Goal: Task Accomplishment & Management: Manage account settings

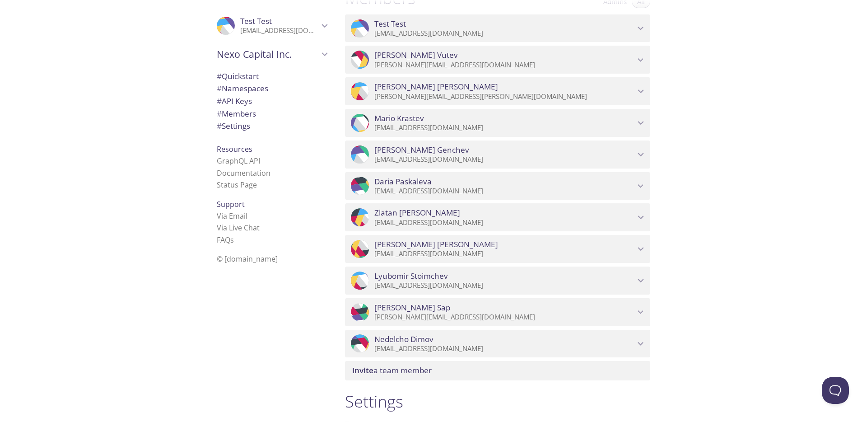
scroll to position [581, 0]
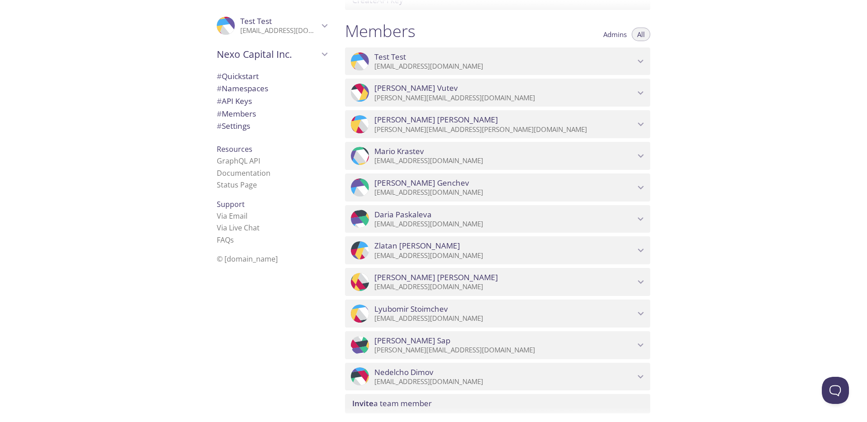
click at [641, 218] on icon "Daria Paskaleva" at bounding box center [641, 219] width 12 height 12
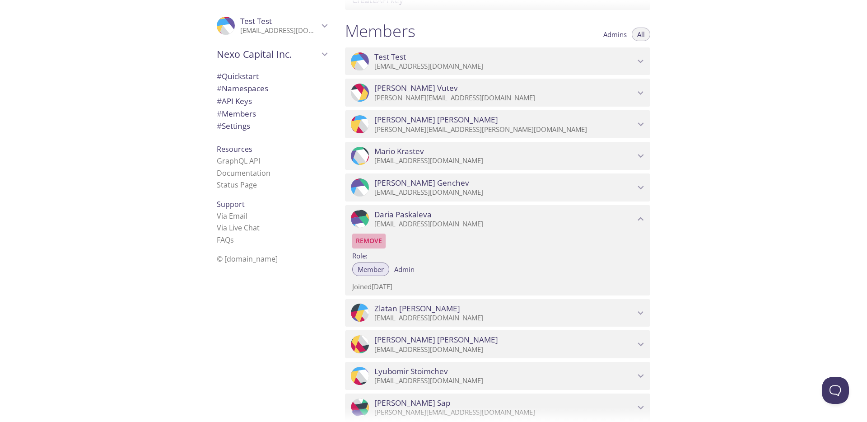
click at [379, 243] on span "Remove" at bounding box center [369, 240] width 26 height 11
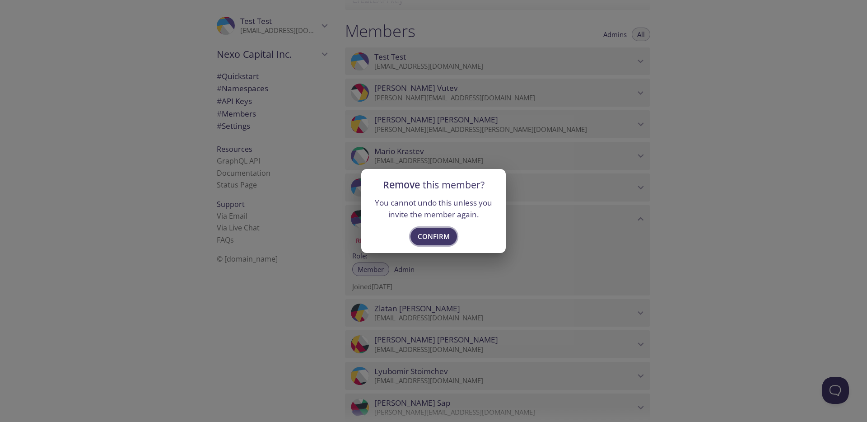
click at [433, 235] on span "Confirm" at bounding box center [434, 236] width 32 height 12
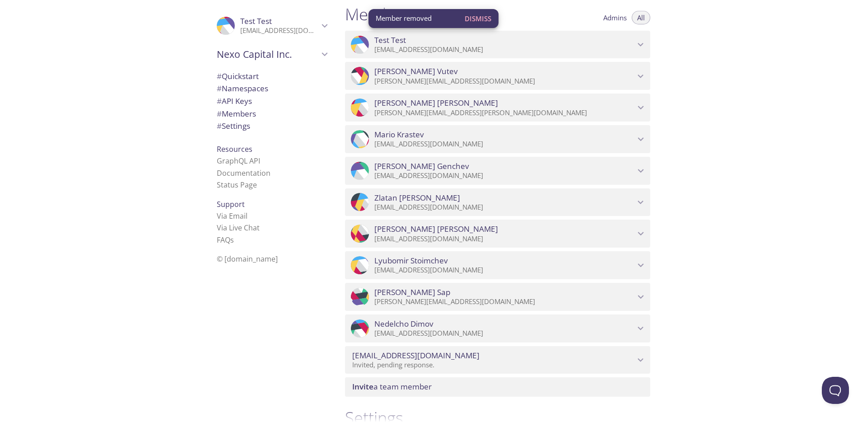
scroll to position [597, 0]
click at [392, 387] on span "Invite a team member" at bounding box center [392, 387] width 80 height 10
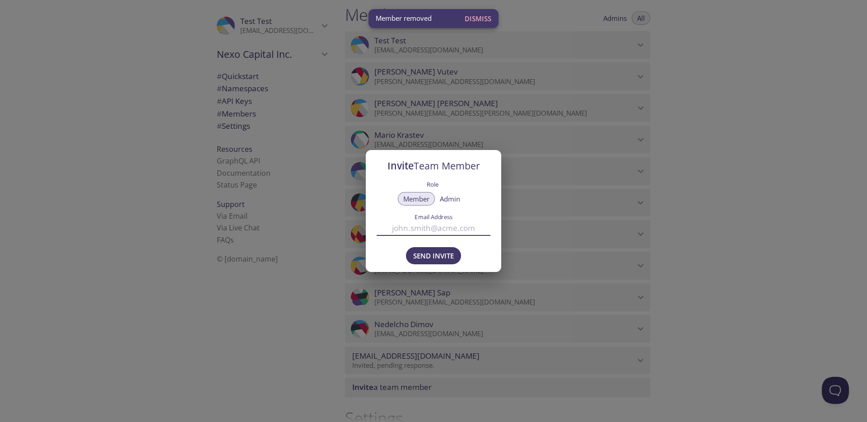
click at [422, 220] on input "Email Address" at bounding box center [434, 227] width 114 height 15
paste input "[EMAIL_ADDRESS][DOMAIN_NAME]"
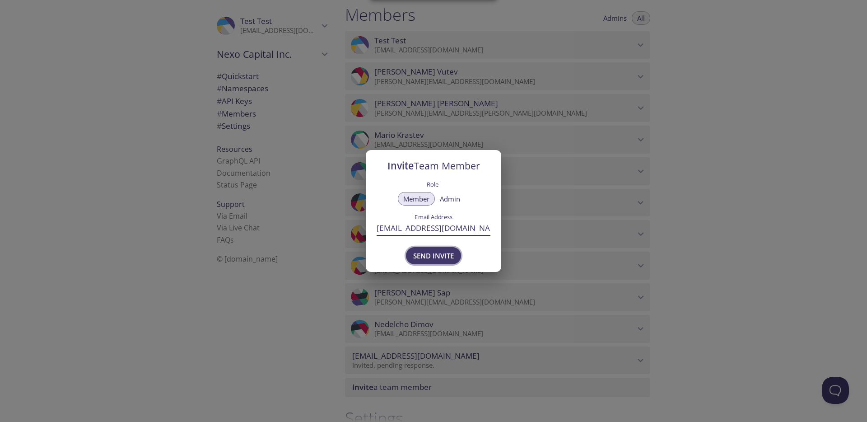
type input "[EMAIL_ADDRESS][DOMAIN_NAME]"
click at [431, 256] on span "Send Invite" at bounding box center [433, 256] width 41 height 12
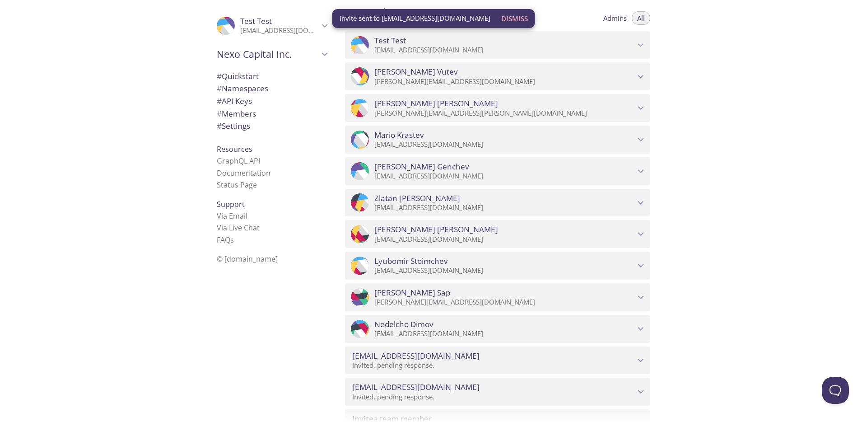
scroll to position [603, 0]
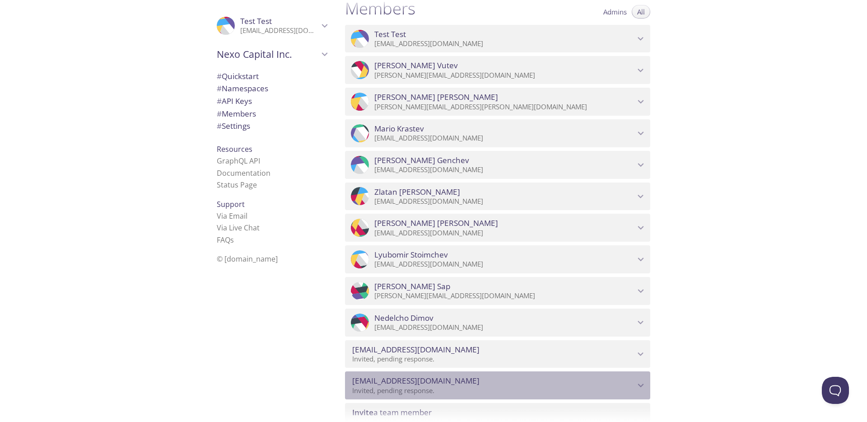
click at [635, 380] on span "[EMAIL_ADDRESS][DOMAIN_NAME]" at bounding box center [493, 381] width 283 height 10
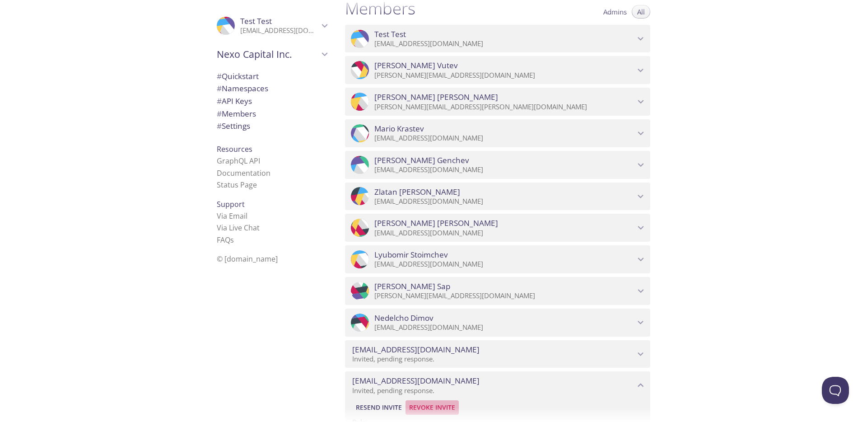
click at [434, 406] on span "Revoke Invite" at bounding box center [432, 407] width 46 height 11
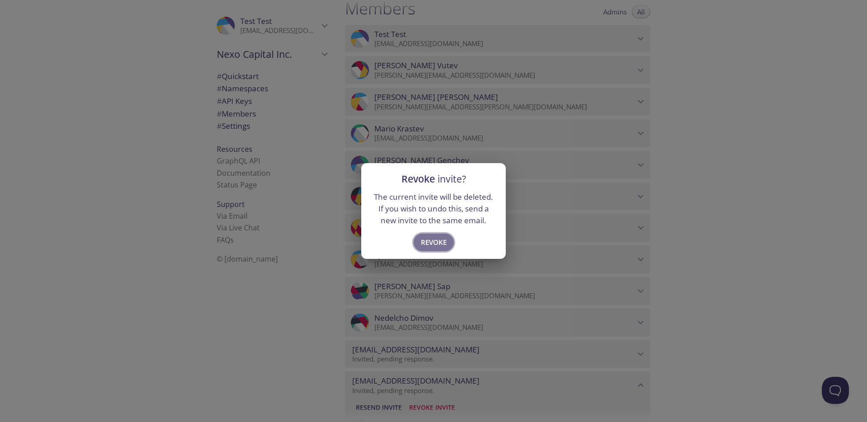
click at [432, 240] on span "Revoke" at bounding box center [434, 242] width 26 height 12
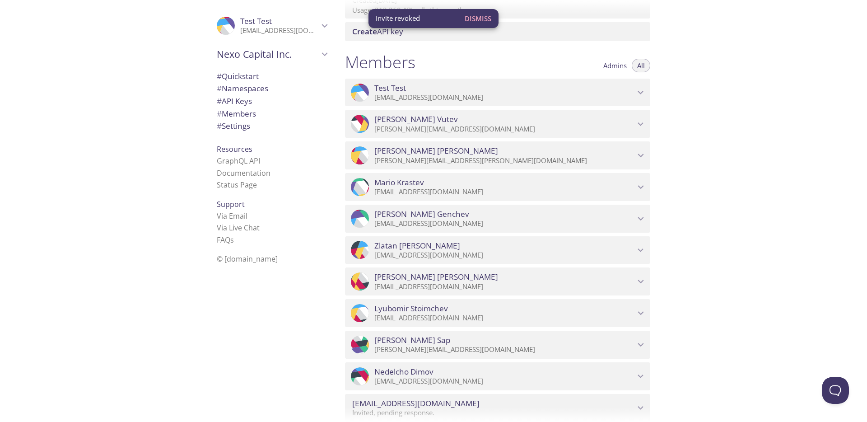
scroll to position [548, 0]
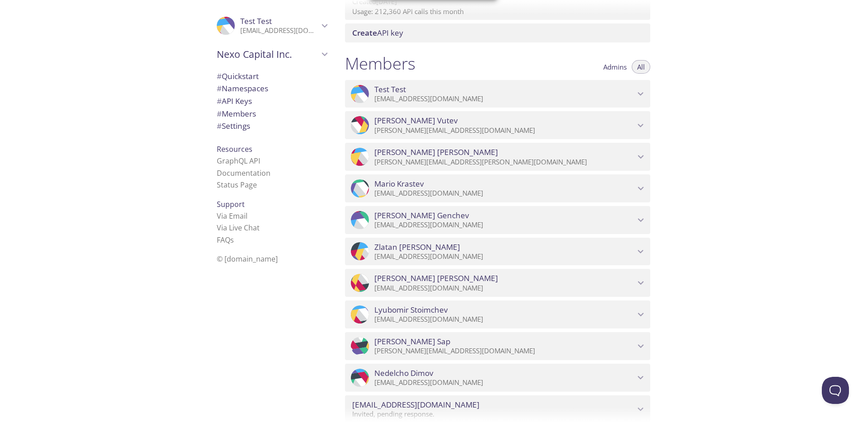
click at [486, 314] on span "[PERSON_NAME]" at bounding box center [505, 310] width 261 height 10
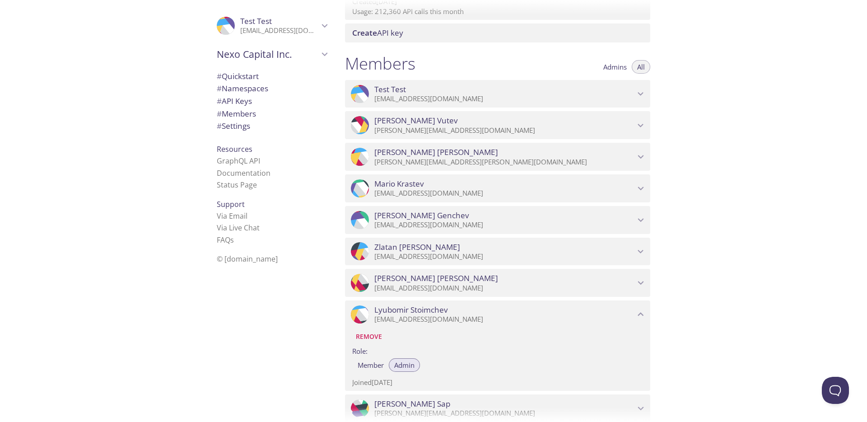
click at [486, 314] on span "[PERSON_NAME]" at bounding box center [505, 310] width 261 height 10
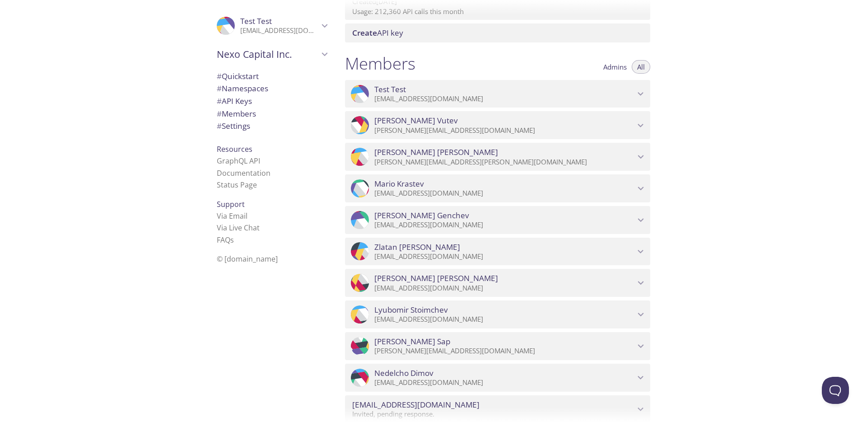
click at [469, 276] on span "[PERSON_NAME]" at bounding box center [505, 278] width 261 height 10
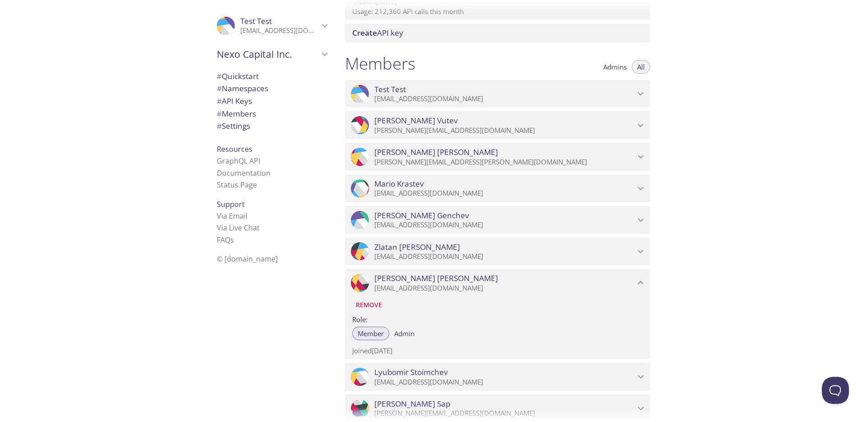
click at [469, 276] on span "[PERSON_NAME]" at bounding box center [505, 278] width 261 height 10
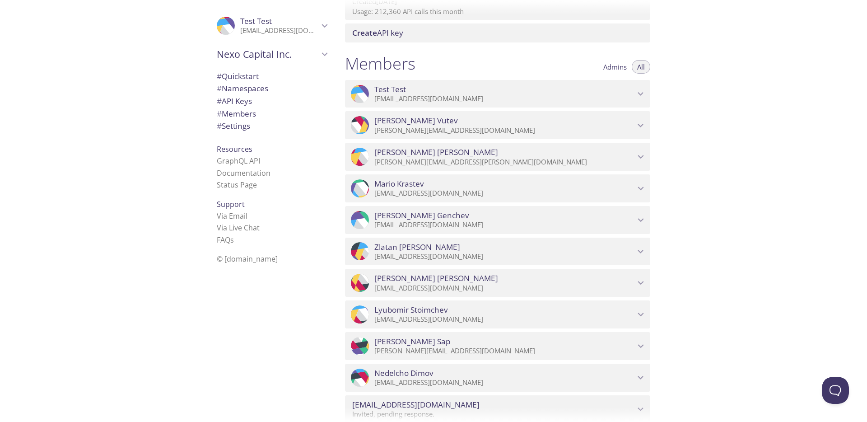
click at [455, 249] on span "[PERSON_NAME]" at bounding box center [505, 247] width 261 height 10
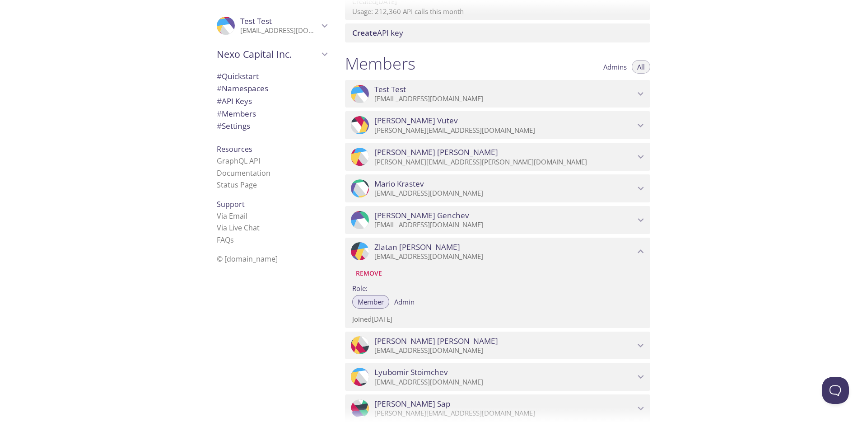
click at [455, 249] on span "[PERSON_NAME]" at bounding box center [505, 247] width 261 height 10
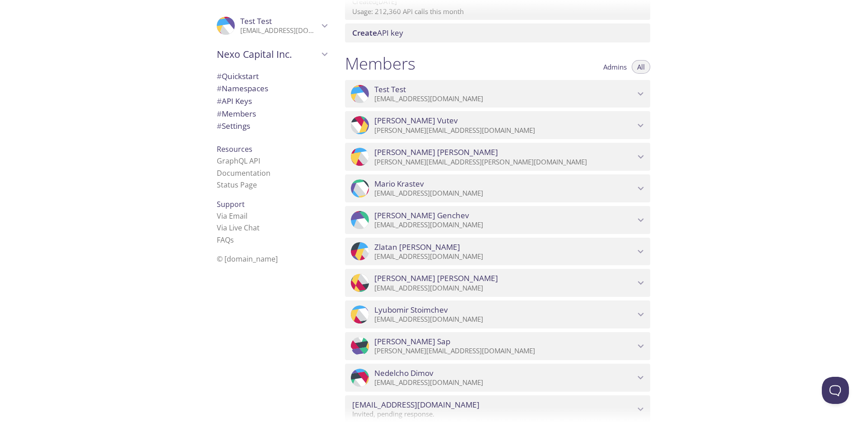
click at [445, 221] on p "[EMAIL_ADDRESS][DOMAIN_NAME]" at bounding box center [505, 224] width 261 height 9
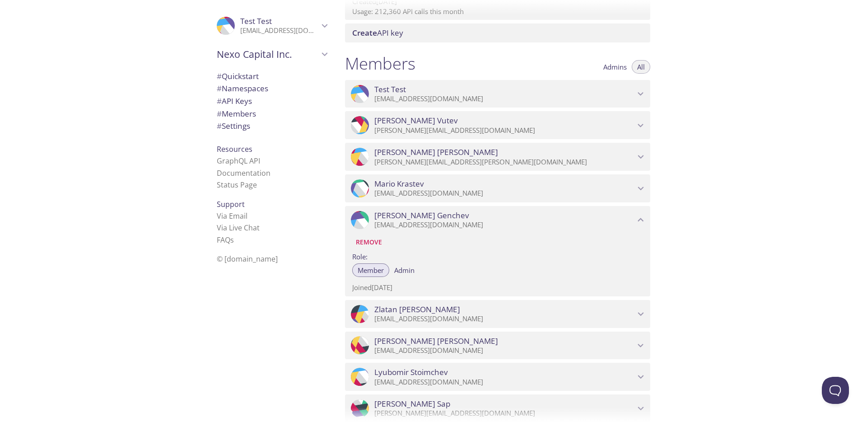
click at [445, 221] on p "[EMAIL_ADDRESS][DOMAIN_NAME]" at bounding box center [505, 224] width 261 height 9
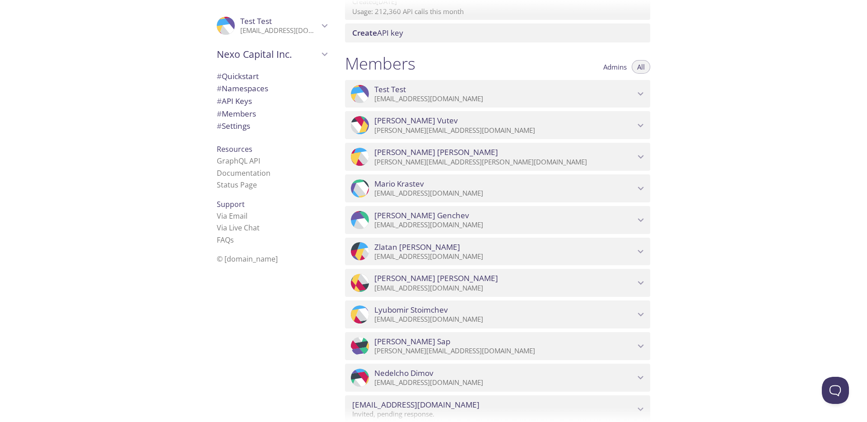
click at [432, 192] on p "[EMAIL_ADDRESS][DOMAIN_NAME]" at bounding box center [505, 193] width 261 height 9
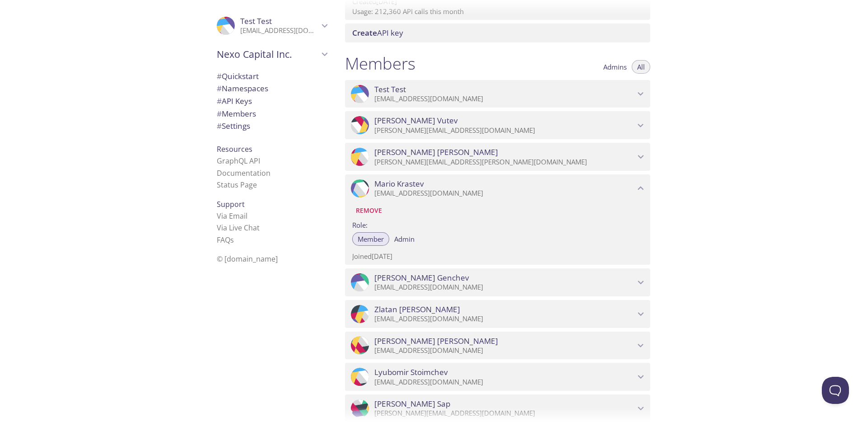
click at [432, 192] on p "[EMAIL_ADDRESS][DOMAIN_NAME]" at bounding box center [505, 193] width 261 height 9
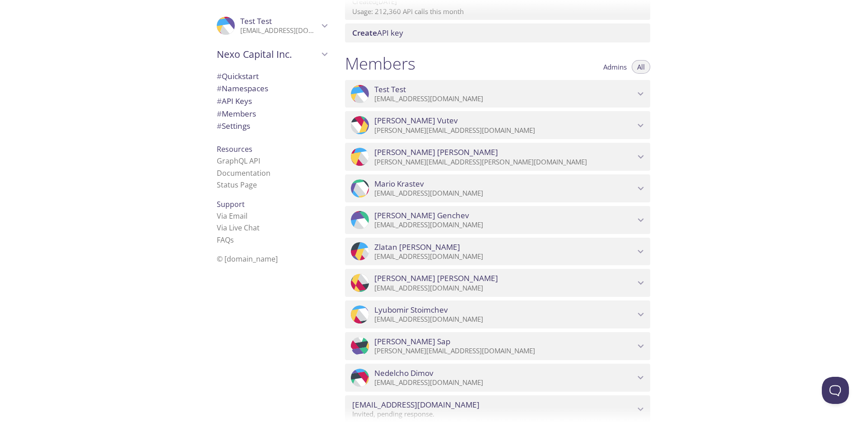
click at [423, 167] on div ".cls-1 { fill: #6d5ca8; } .cls-2 { fill: #3fc191; } .cls-3 { fill: #3b4752; } .…" at bounding box center [497, 157] width 305 height 28
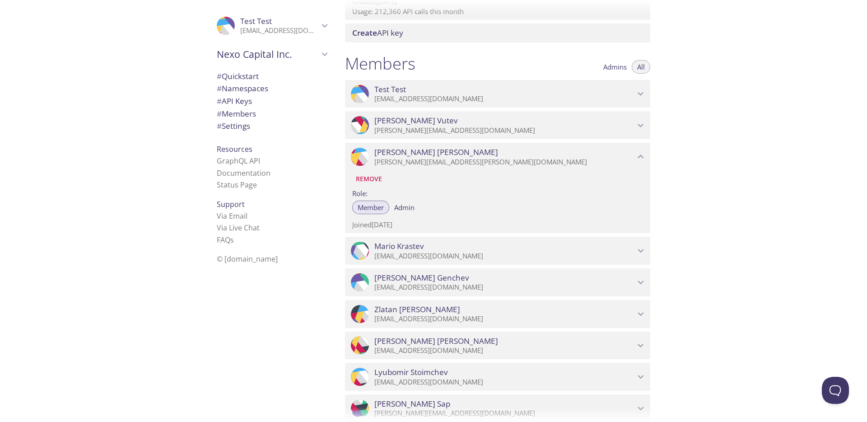
click at [423, 167] on div ".cls-1 { fill: #6d5ca8; } .cls-2 { fill: #3fc191; } .cls-3 { fill: #3b4752; } .…" at bounding box center [497, 157] width 305 height 28
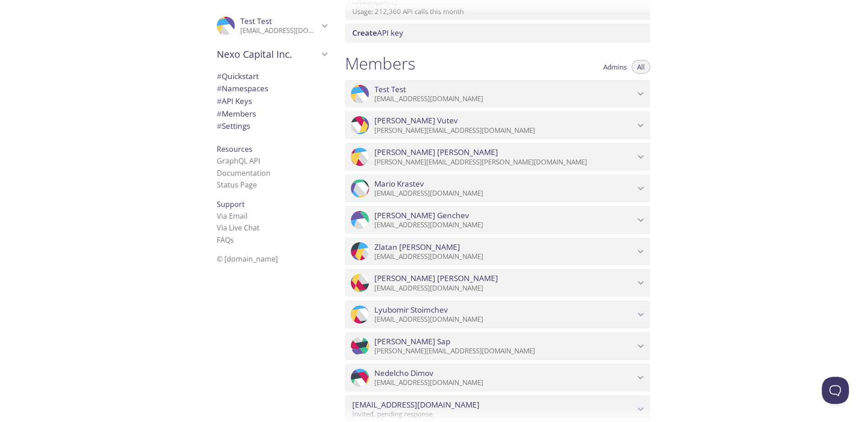
click at [414, 131] on p "[PERSON_NAME][EMAIL_ADDRESS][DOMAIN_NAME]" at bounding box center [505, 130] width 261 height 9
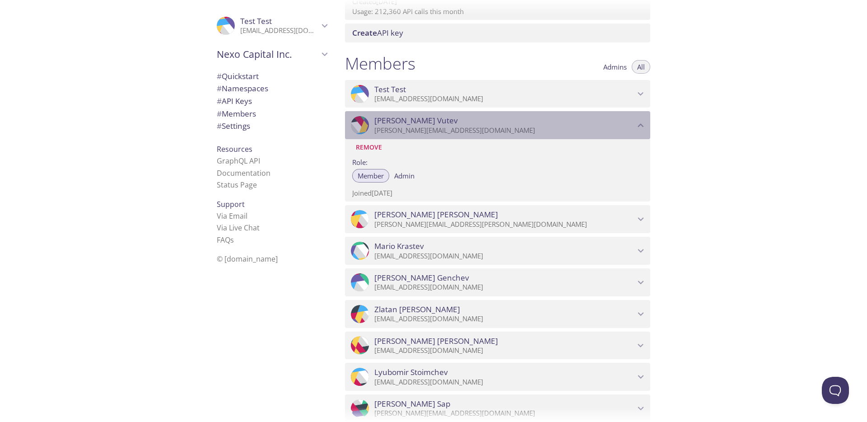
click at [414, 131] on p "[PERSON_NAME][EMAIL_ADDRESS][DOMAIN_NAME]" at bounding box center [505, 130] width 261 height 9
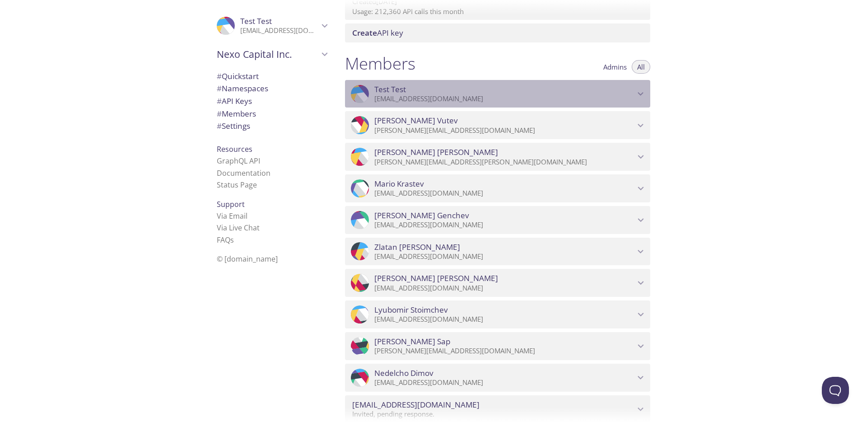
click at [400, 93] on span "Test Test" at bounding box center [391, 89] width 32 height 10
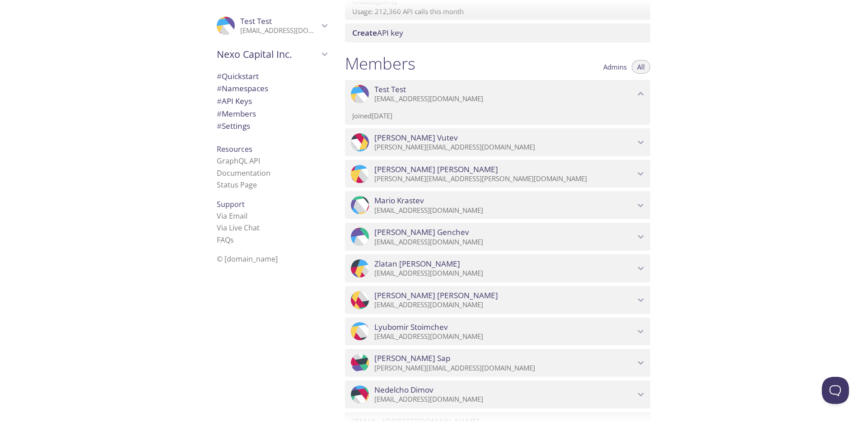
click at [400, 93] on span "Test Test" at bounding box center [391, 89] width 32 height 10
